Goal: Contribute content: Contribute content

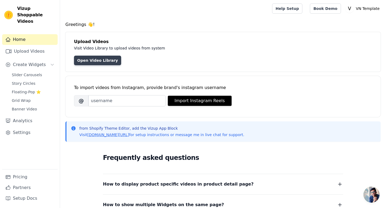
click at [107, 58] on link "Open Video Library" at bounding box center [97, 61] width 47 height 10
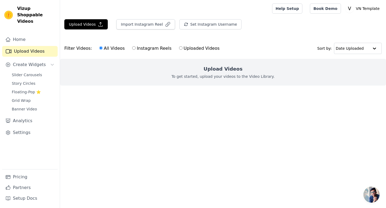
click at [181, 51] on label "Uploaded Videos" at bounding box center [199, 48] width 41 height 7
click at [181, 50] on input "Uploaded Videos" at bounding box center [180, 47] width 3 height 3
radio input "true"
click at [107, 48] on label "All Videos" at bounding box center [112, 48] width 26 height 7
click at [103, 48] on input "All Videos" at bounding box center [100, 47] width 3 height 3
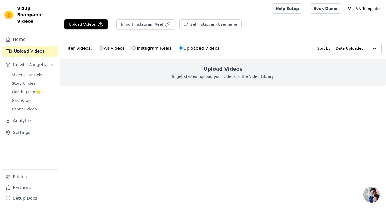
radio input "true"
click at [99, 28] on button "Upload Videos" at bounding box center [85, 24] width 43 height 10
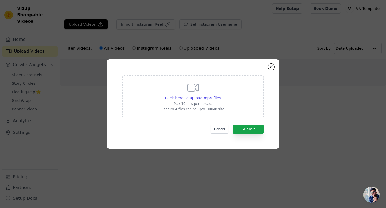
click at [207, 110] on p "Each MP4 files can be upto 100MB size" at bounding box center [193, 109] width 63 height 4
click at [220, 95] on input "Click here to upload mp4 files Max 10 files per upload. Each MP4 files can be u…" at bounding box center [220, 95] width 0 height 0
click at [212, 127] on button "Cancel" at bounding box center [220, 129] width 18 height 9
